Goal: Task Accomplishment & Management: Manage account settings

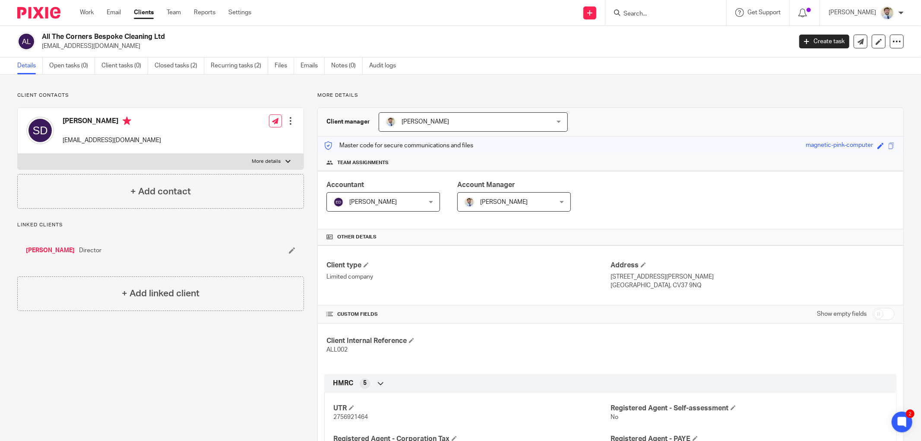
click at [129, 95] on p "Client contacts" at bounding box center [160, 95] width 287 height 7
click at [190, 36] on h2 "All The Corners Bespoke Cleaning Ltd" at bounding box center [339, 36] width 595 height 9
click at [191, 97] on p "Client contacts" at bounding box center [160, 95] width 287 height 7
click at [92, 40] on h2 "All The Corners Bespoke Cleaning Ltd" at bounding box center [339, 36] width 595 height 9
click at [91, 48] on p "[EMAIL_ADDRESS][DOMAIN_NAME]" at bounding box center [414, 46] width 744 height 9
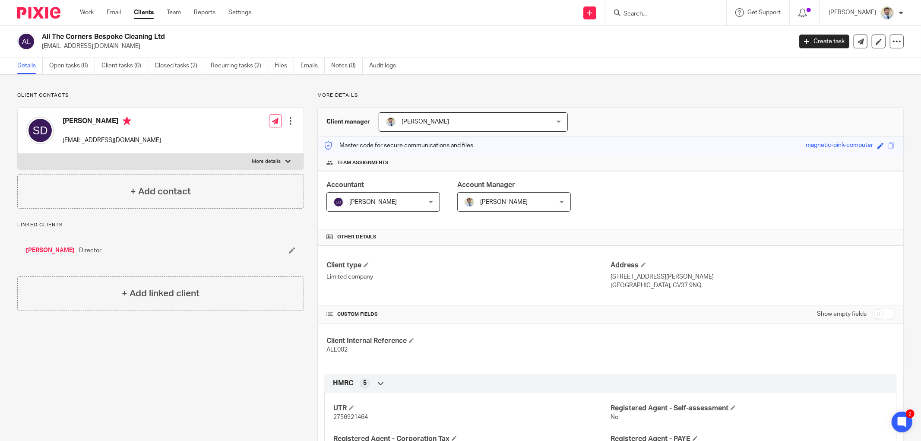
click at [91, 48] on p "[EMAIL_ADDRESS][DOMAIN_NAME]" at bounding box center [414, 46] width 744 height 9
copy main "[EMAIL_ADDRESS][DOMAIN_NAME] Create task Update from Companies House Export dat…"
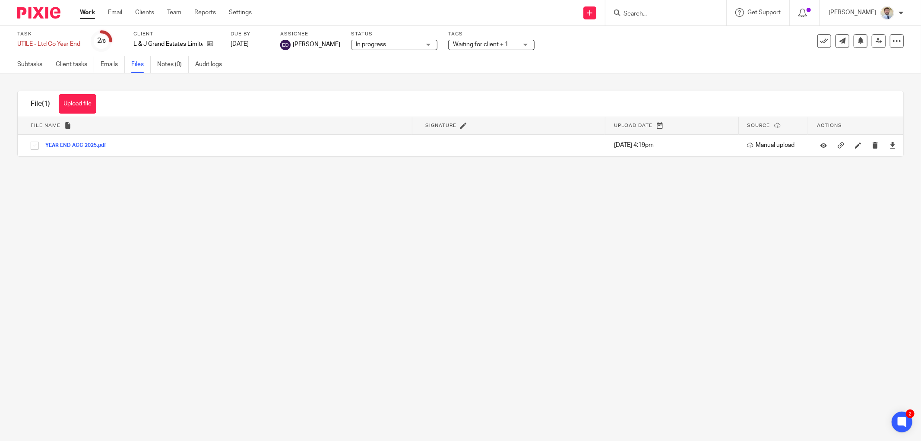
click at [155, 193] on main "Task UTILE - Ltd Co Year End Save UTILE - Ltd Co Year End 2 /8 Client L & J Gra…" at bounding box center [460, 220] width 921 height 441
click at [469, 46] on span "Waiting for client + 1" at bounding box center [480, 44] width 55 height 6
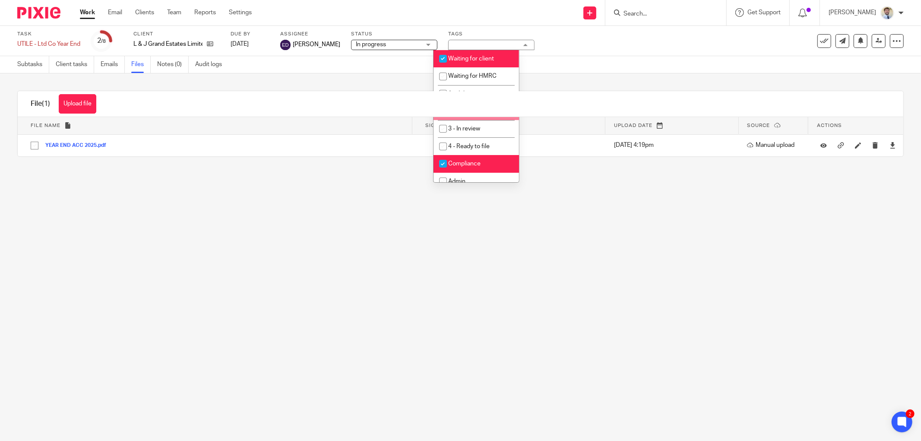
click at [460, 119] on li "2 - In Progress" at bounding box center [477, 111] width 86 height 18
checkbox input "true"
click at [456, 62] on li "Waiting for client" at bounding box center [477, 59] width 86 height 18
checkbox input "false"
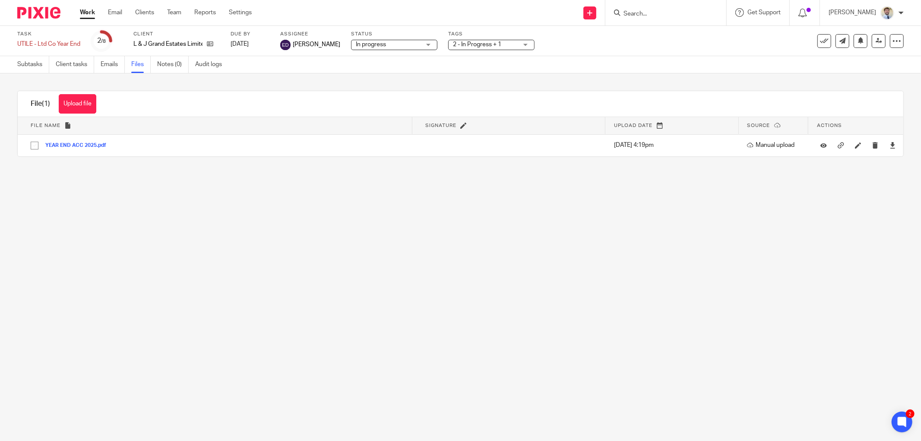
click at [357, 63] on div "Subtasks Client tasks Emails Files Notes (0) Audit logs" at bounding box center [460, 64] width 921 height 17
click at [453, 48] on span "2 - In Progress + 1" at bounding box center [485, 44] width 65 height 9
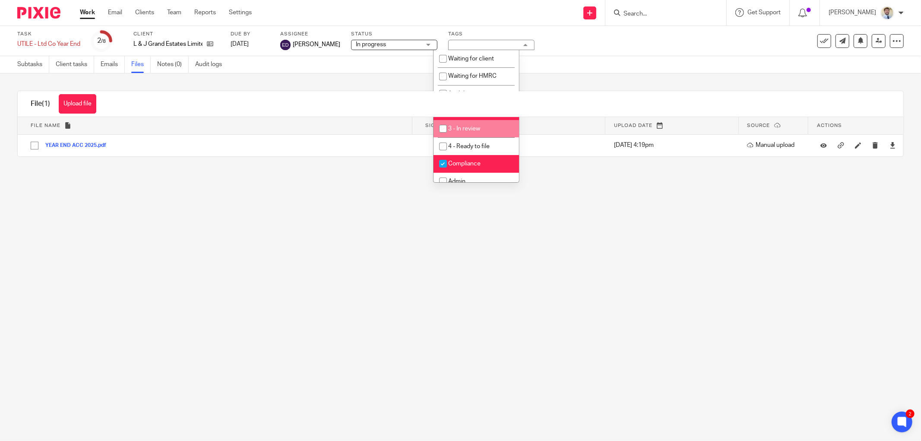
scroll to position [27, 0]
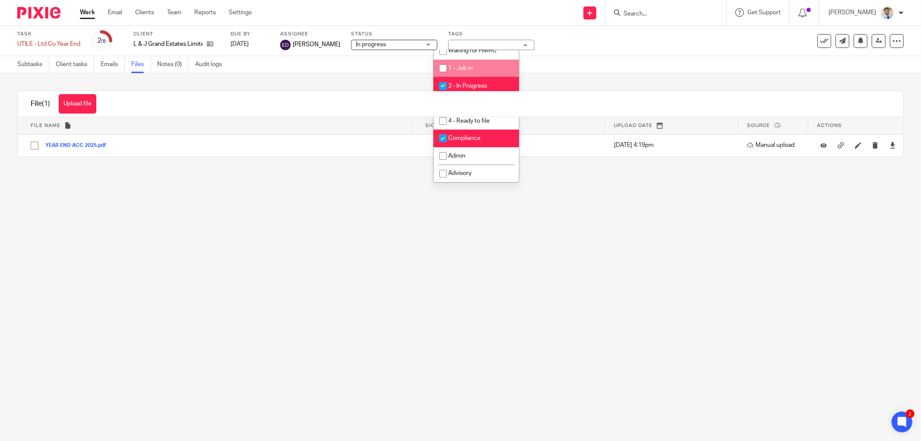
click at [456, 60] on li "1 - Job in" at bounding box center [477, 69] width 86 height 18
checkbox input "true"
click at [455, 80] on li "2 - In Progress" at bounding box center [477, 86] width 86 height 18
checkbox input "false"
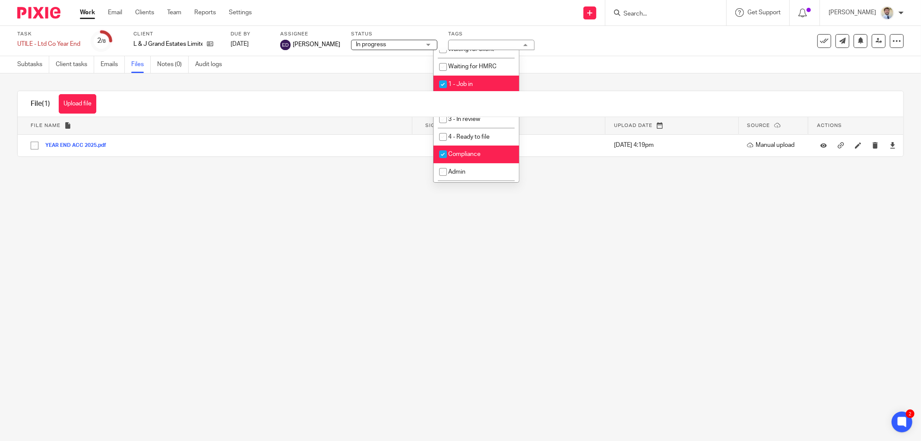
scroll to position [0, 0]
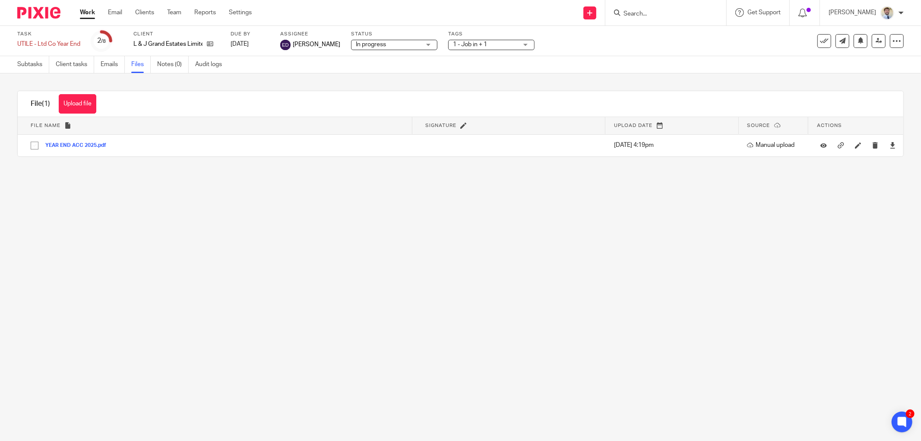
click at [355, 71] on div "Subtasks Client tasks Emails Files Notes (0) Audit logs" at bounding box center [460, 64] width 921 height 17
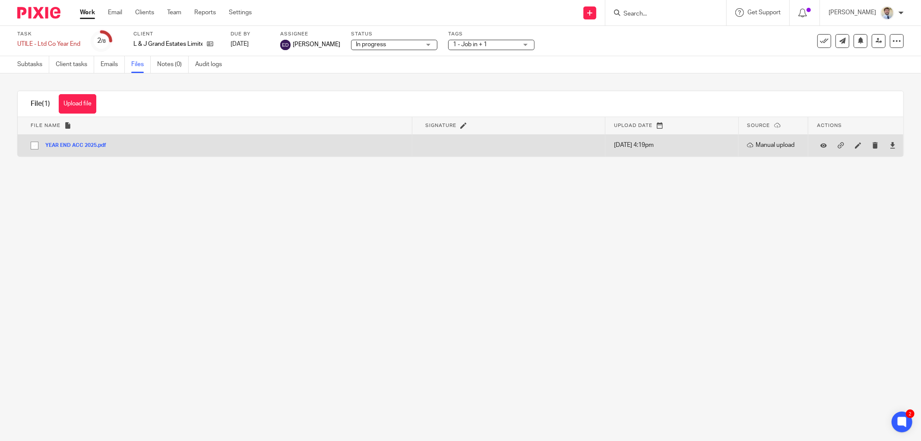
click at [33, 146] on input "checkbox" at bounding box center [34, 145] width 16 height 16
checkbox input "true"
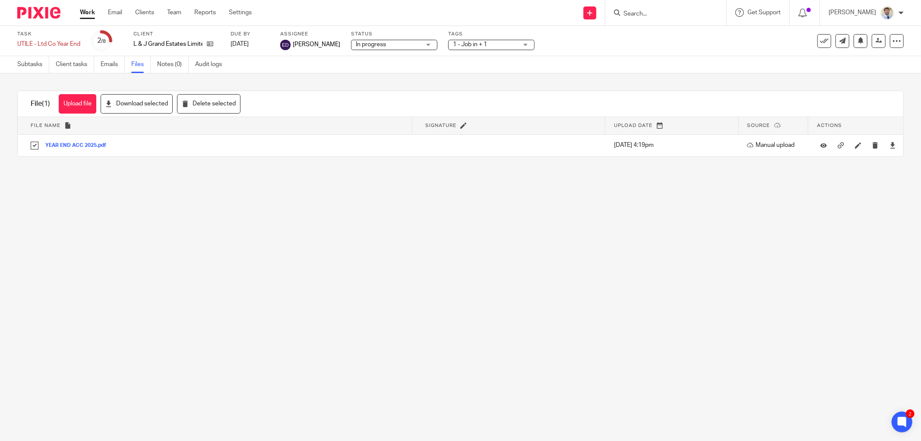
drag, startPoint x: 680, startPoint y: 175, endPoint x: 308, endPoint y: 134, distance: 374.1
click at [676, 175] on main "Task UTILE - Ltd Co Year End Save UTILE - Ltd Co Year End 2 /8 Client L & J Gra…" at bounding box center [460, 220] width 921 height 441
click at [36, 67] on link "Subtasks" at bounding box center [33, 64] width 32 height 17
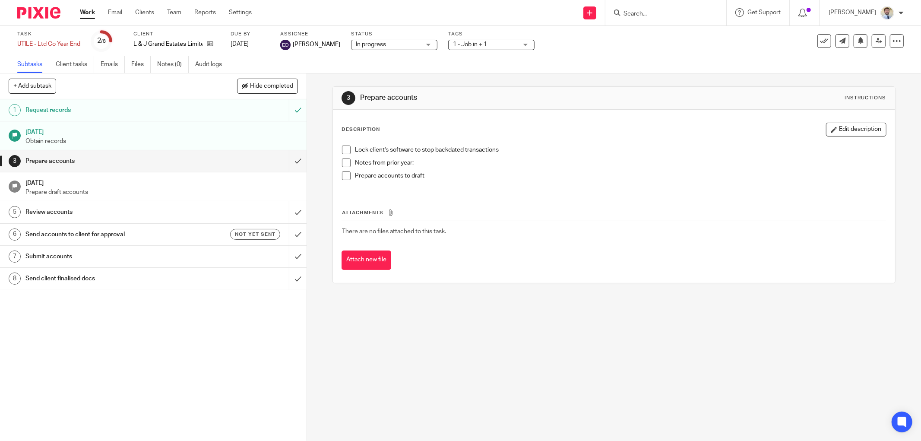
click at [337, 118] on div "Description Edit description Lock client's software to stop backdated transacti…" at bounding box center [614, 196] width 562 height 173
